Goal: Navigation & Orientation: Find specific page/section

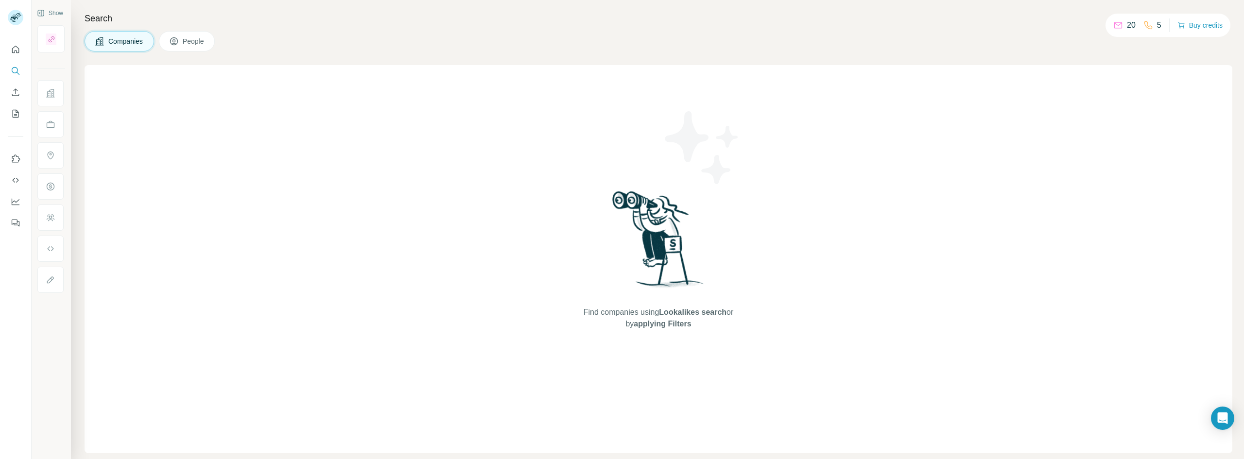
drag, startPoint x: 202, startPoint y: 117, endPoint x: 24, endPoint y: 109, distance: 177.5
click at [181, 122] on div "Find companies using Lookalikes search or by applying Filters" at bounding box center [659, 259] width 1148 height 388
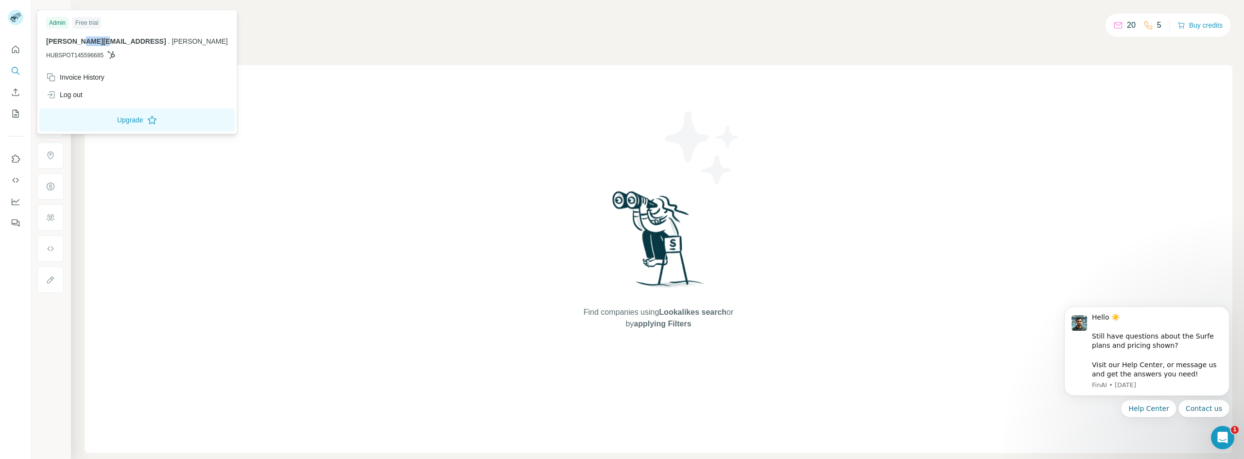
drag, startPoint x: 83, startPoint y: 42, endPoint x: 99, endPoint y: 42, distance: 16.0
click at [99, 42] on span "[PERSON_NAME][EMAIL_ADDRESS]" at bounding box center [106, 41] width 120 height 8
click at [68, 77] on div "Invoice History" at bounding box center [75, 77] width 58 height 10
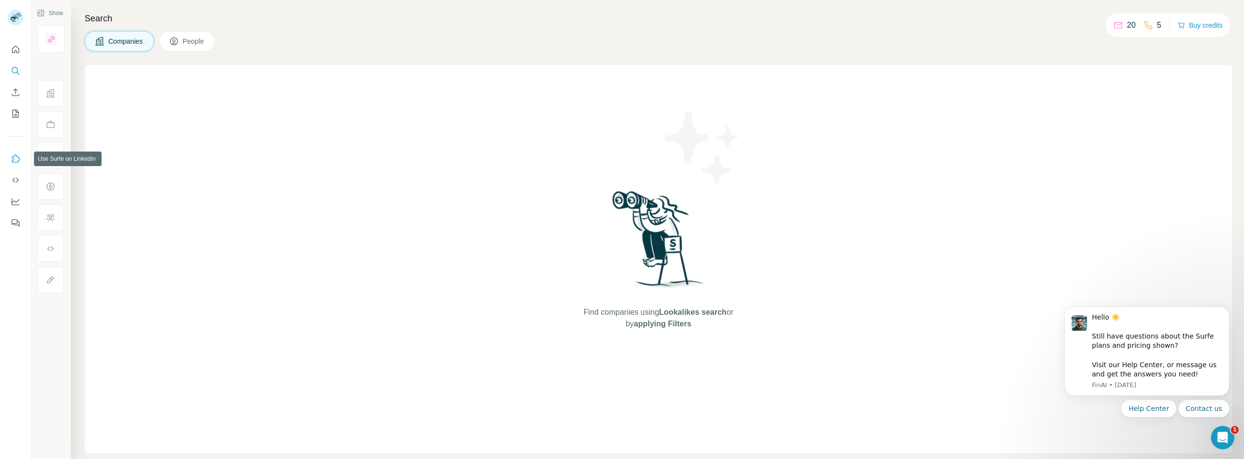
click at [14, 154] on button "Use Surfe on LinkedIn" at bounding box center [16, 158] width 16 height 17
click at [1227, 304] on button "Dismiss notification" at bounding box center [1226, 309] width 13 height 13
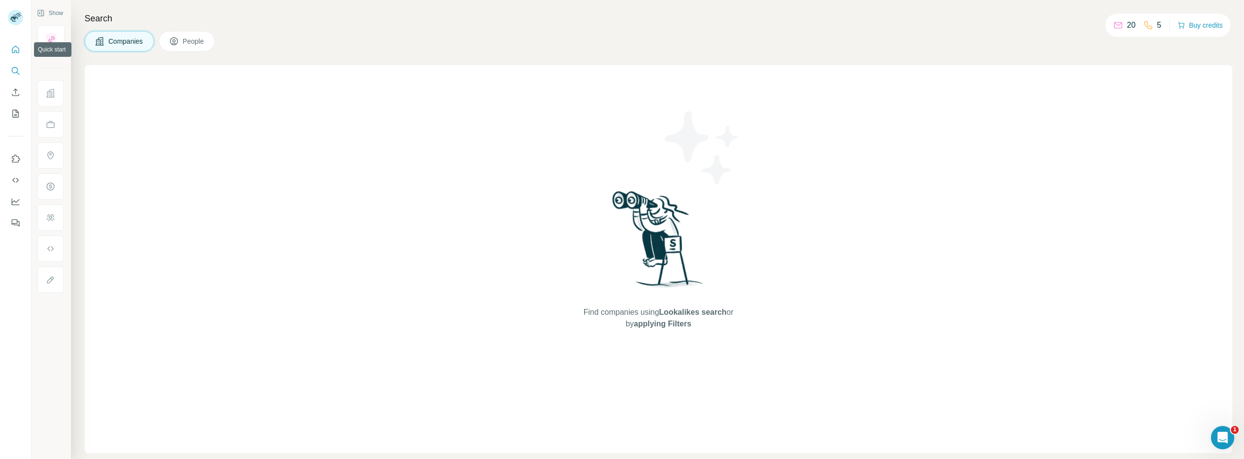
drag, startPoint x: 18, startPoint y: 51, endPoint x: 19, endPoint y: 22, distance: 29.2
click at [18, 48] on icon "Quick start" at bounding box center [16, 50] width 10 height 10
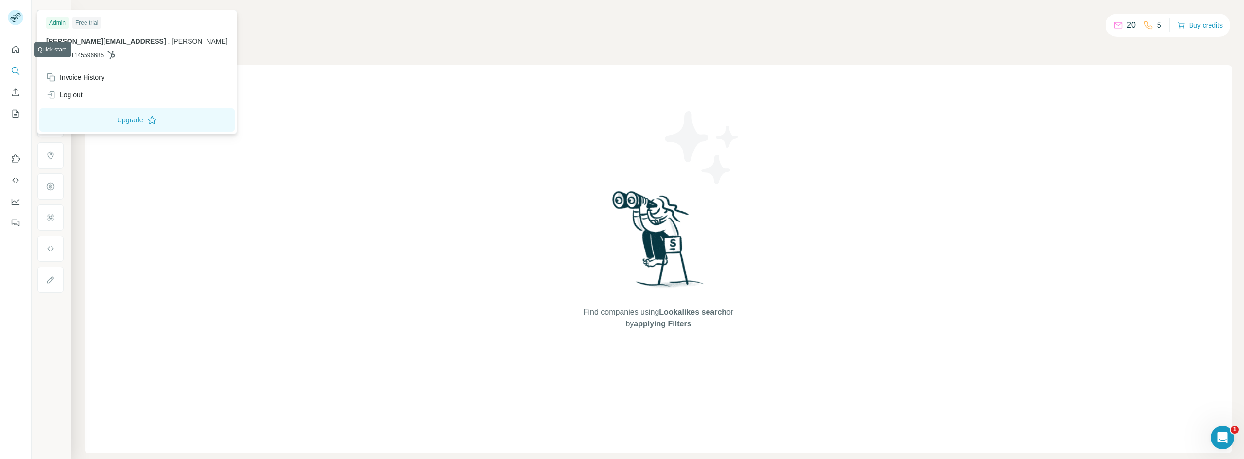
click at [19, 20] on rect at bounding box center [16, 18] width 16 height 16
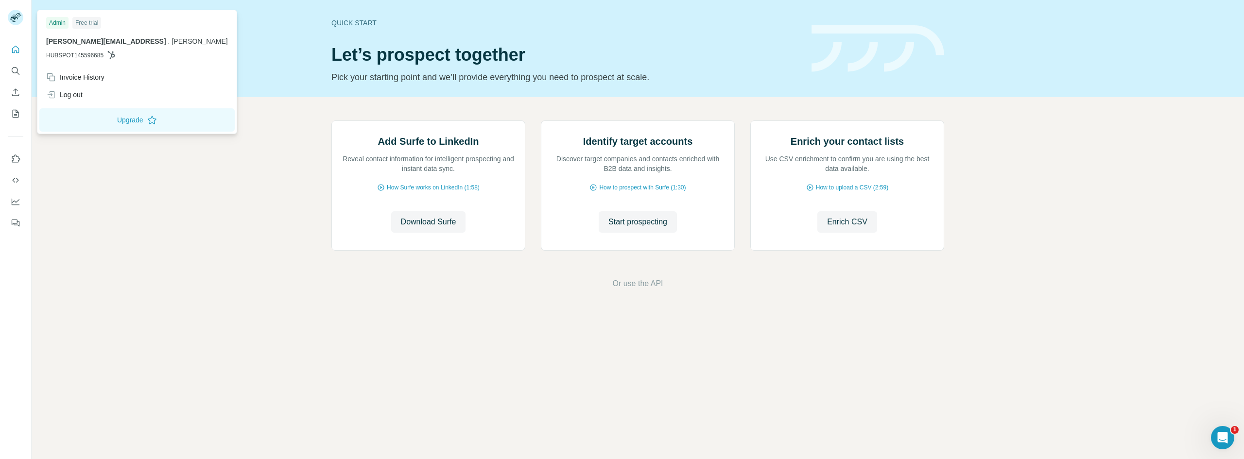
drag, startPoint x: 289, startPoint y: 394, endPoint x: 275, endPoint y: 382, distance: 18.3
click at [286, 290] on footer "Or use the API" at bounding box center [638, 284] width 1158 height 12
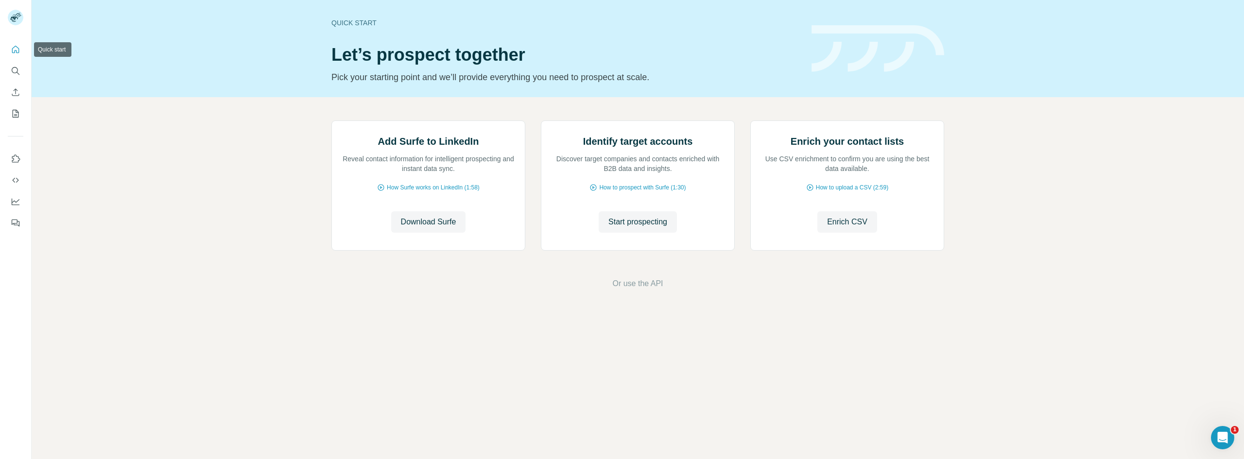
click at [18, 49] on button "Quick start" at bounding box center [16, 49] width 16 height 17
click at [15, 197] on icon "Dashboard" at bounding box center [16, 202] width 10 height 10
click at [17, 157] on icon "Use Surfe on LinkedIn" at bounding box center [16, 159] width 10 height 10
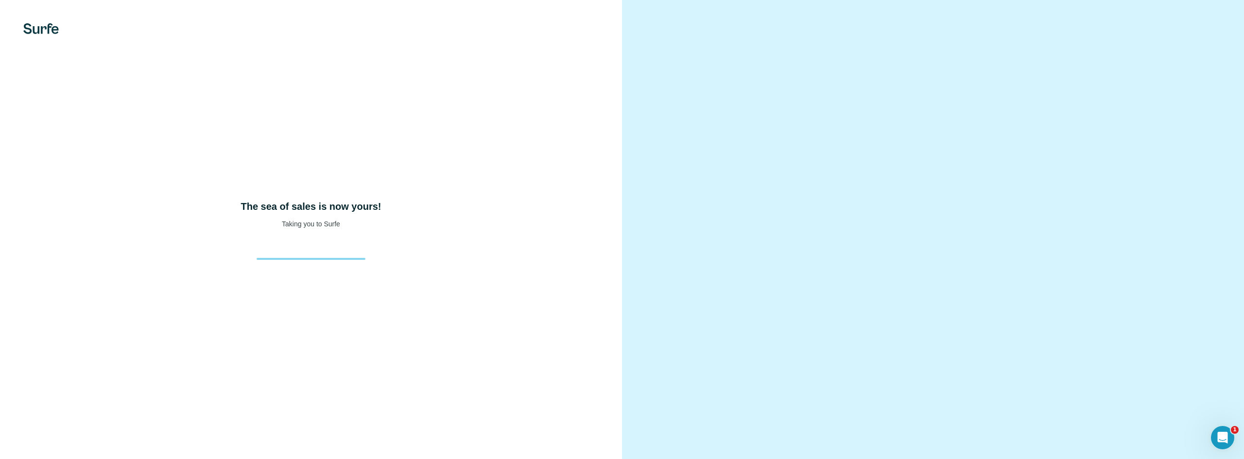
click at [386, 190] on div "The sea of sales is now yours! Taking you to Surfe" at bounding box center [311, 229] width 622 height 459
